Goal: Communication & Community: Participate in discussion

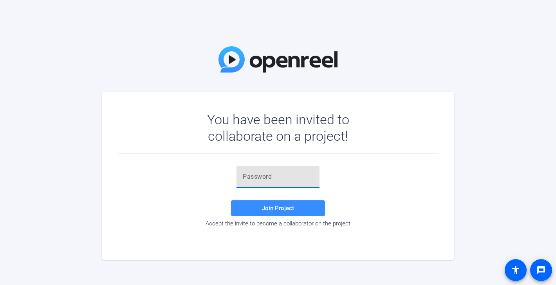
click at [270, 178] on input "text" at bounding box center [278, 176] width 71 height 9
paste input "5ww52I"
type input "5ww52I"
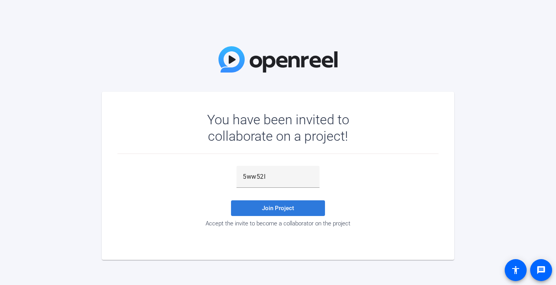
click at [277, 211] on span "Join Project" at bounding box center [278, 207] width 32 height 7
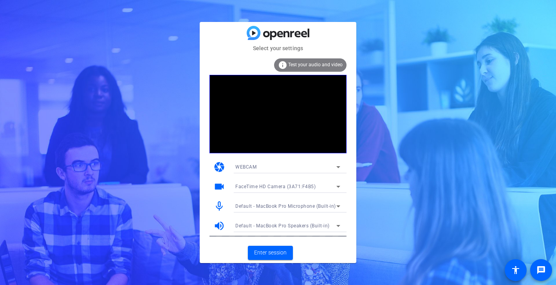
click at [338, 167] on icon at bounding box center [339, 167] width 4 height 2
click at [338, 167] on div at bounding box center [278, 142] width 556 height 285
click at [340, 186] on icon at bounding box center [338, 186] width 9 height 9
click at [340, 186] on div at bounding box center [278, 142] width 556 height 285
click at [270, 251] on span "Enter session" at bounding box center [270, 252] width 33 height 8
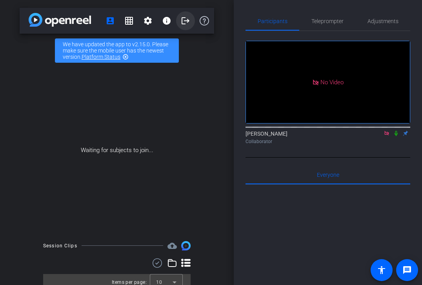
click at [185, 22] on mat-icon "logout" at bounding box center [185, 20] width 9 height 9
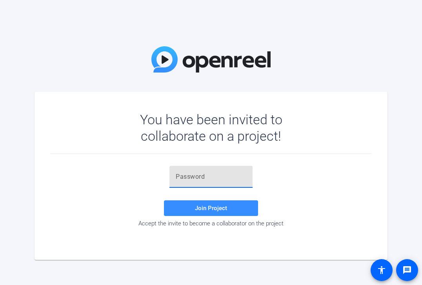
click at [185, 179] on input "text" at bounding box center [211, 176] width 71 height 9
paste input ",GtU%m"
type input ",GtU%m"
click at [217, 208] on span "Join Project" at bounding box center [211, 207] width 32 height 7
click at [192, 177] on input "text" at bounding box center [211, 176] width 71 height 9
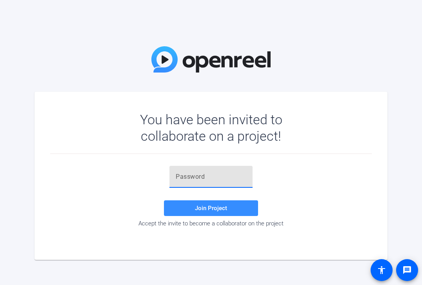
paste input "8AT7)9"
type input "8AT7)9"
click at [209, 208] on span "Join Project" at bounding box center [211, 207] width 32 height 7
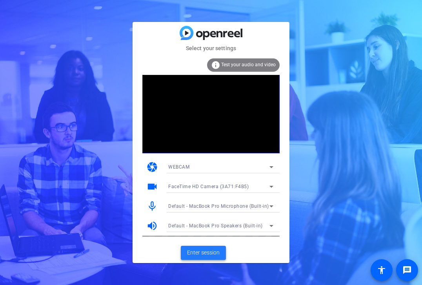
click at [210, 251] on span "Enter session" at bounding box center [203, 252] width 33 height 8
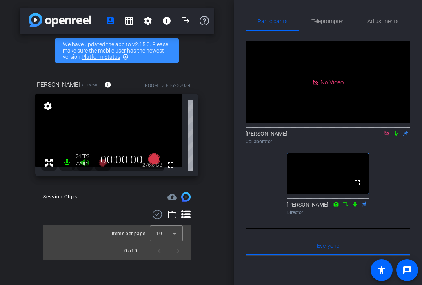
click at [386, 136] on icon at bounding box center [386, 132] width 6 height 5
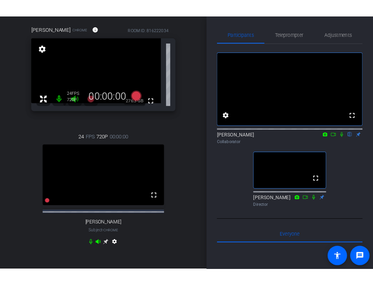
scroll to position [68, 0]
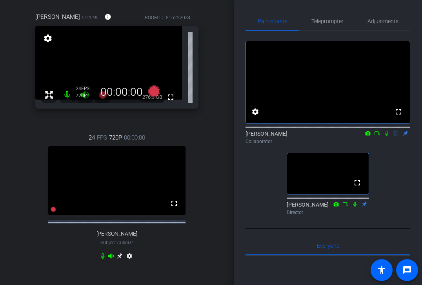
click at [387, 136] on icon at bounding box center [386, 132] width 6 height 5
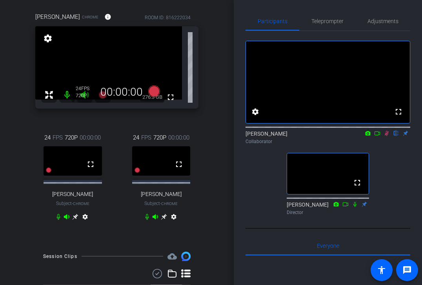
click at [386, 136] on icon at bounding box center [386, 132] width 6 height 5
click at [386, 136] on icon at bounding box center [386, 133] width 3 height 5
click at [386, 136] on icon at bounding box center [386, 133] width 4 height 5
click at [387, 136] on icon at bounding box center [386, 132] width 6 height 5
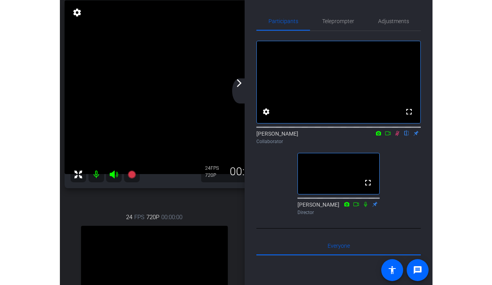
scroll to position [62, 0]
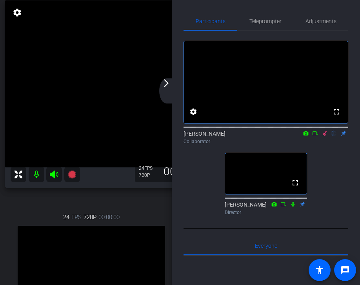
click at [315, 136] on icon at bounding box center [315, 132] width 6 height 5
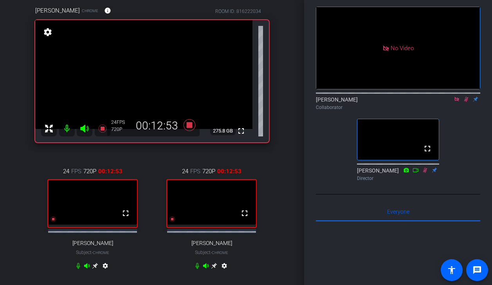
scroll to position [0, 0]
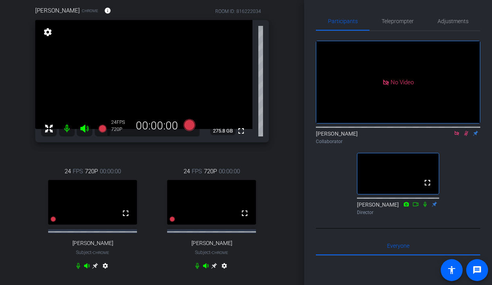
click at [421, 136] on icon at bounding box center [467, 133] width 4 height 5
click at [421, 135] on icon at bounding box center [457, 133] width 4 height 4
